Goal: Transaction & Acquisition: Purchase product/service

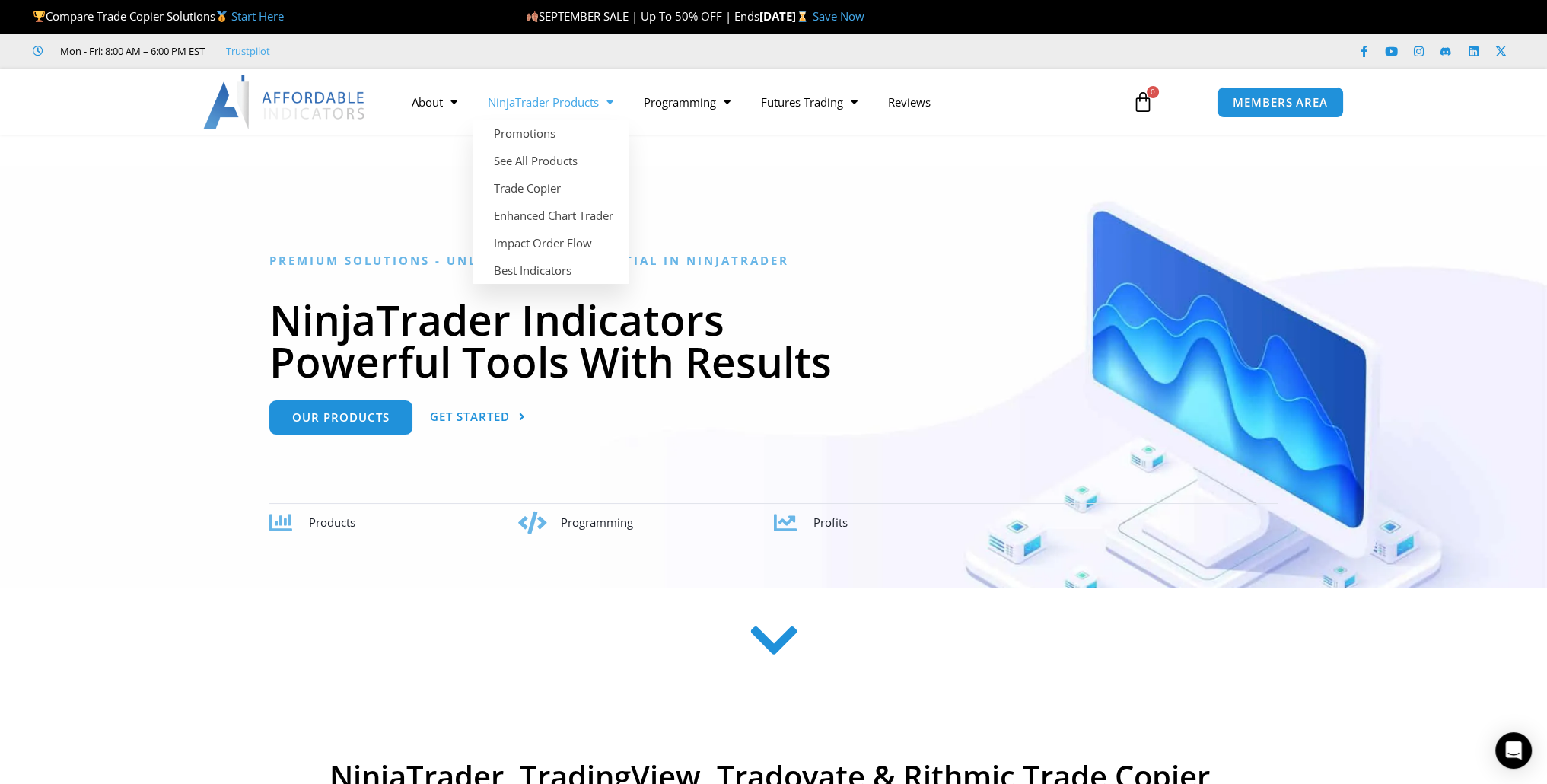
click at [545, 101] on link "NinjaTrader Products" at bounding box center [551, 102] width 156 height 35
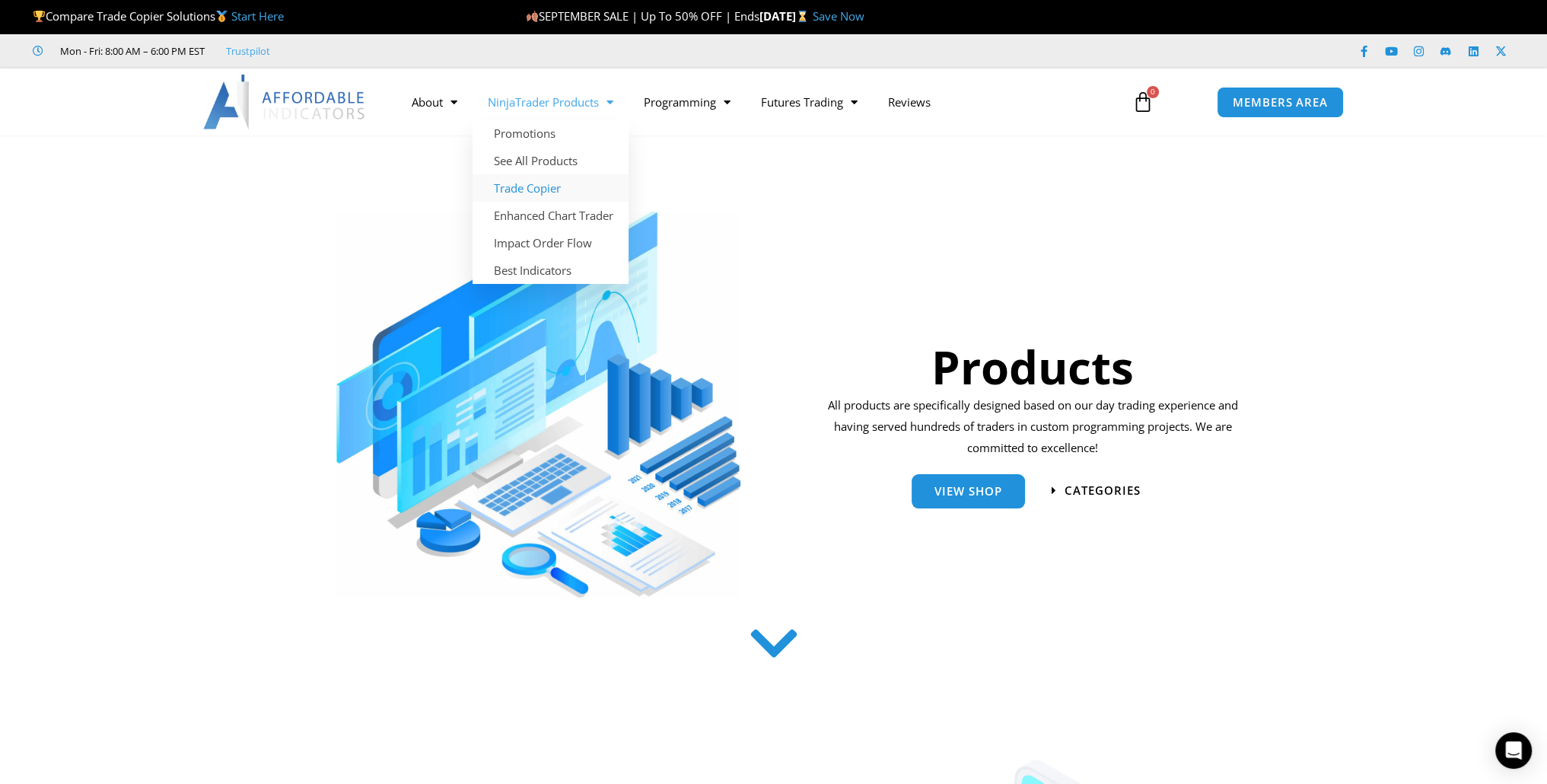
click at [544, 189] on link "Trade Copier" at bounding box center [551, 188] width 156 height 27
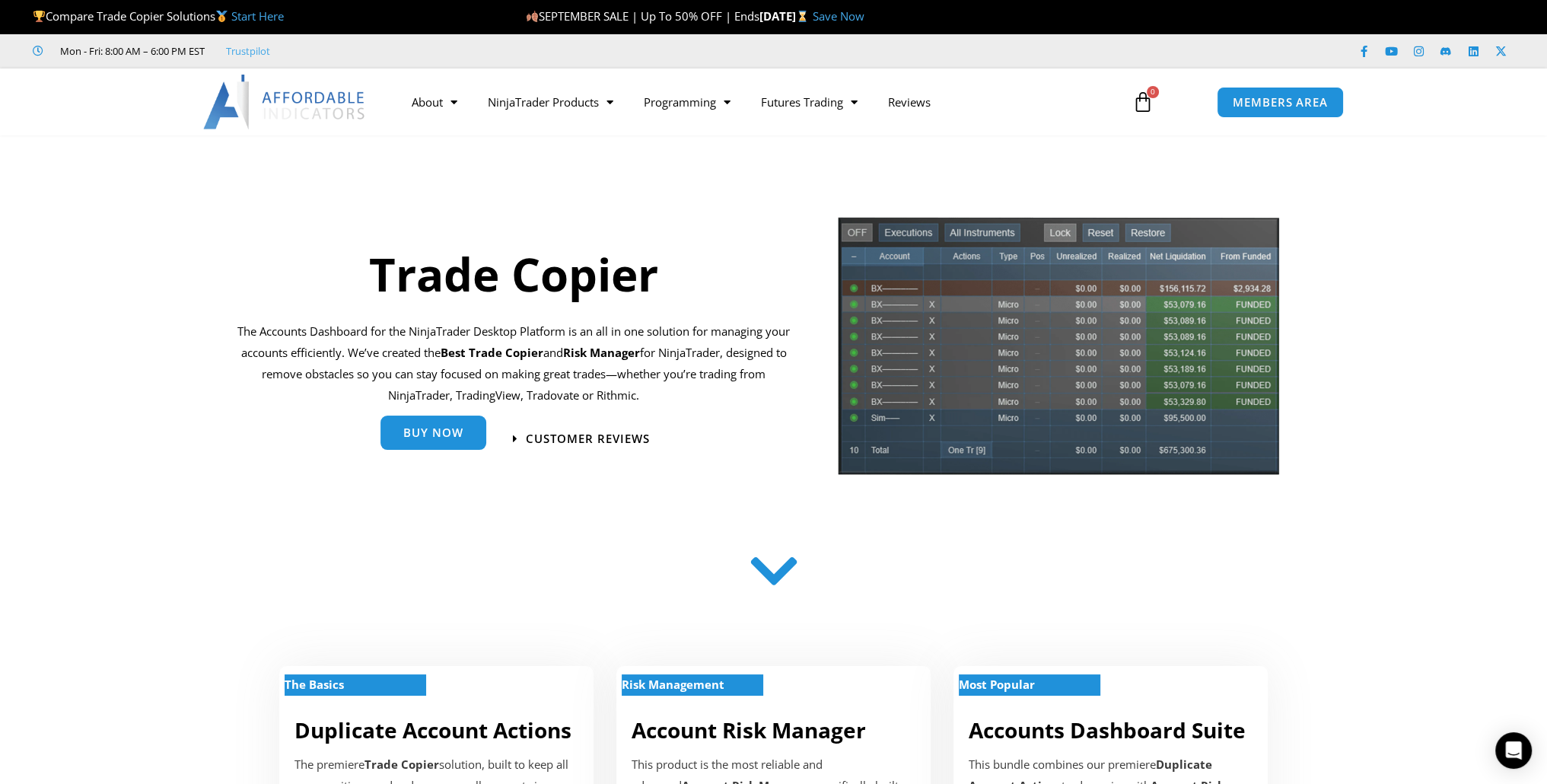
click at [434, 442] on link "Buy Now" at bounding box center [433, 432] width 106 height 34
